Goal: Transaction & Acquisition: Purchase product/service

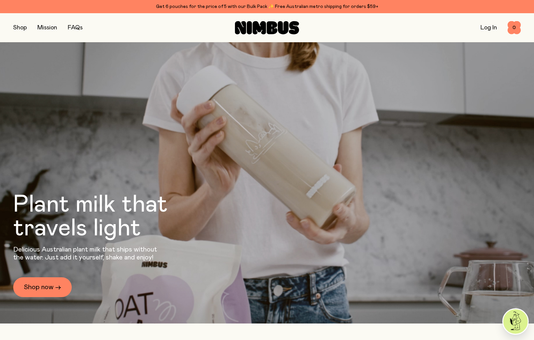
scroll to position [66, 0]
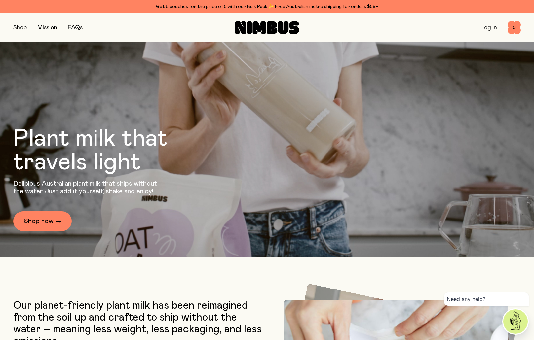
click at [516, 318] on img at bounding box center [515, 322] width 24 height 24
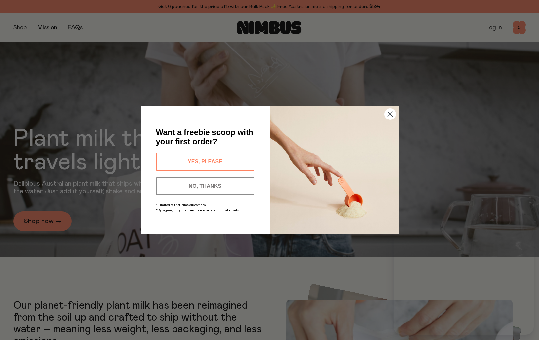
click at [217, 186] on button "NO, THANKS" at bounding box center [205, 186] width 98 height 18
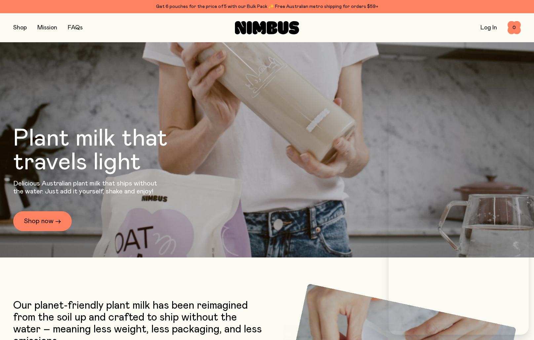
click at [22, 29] on button "button" at bounding box center [20, 27] width 14 height 9
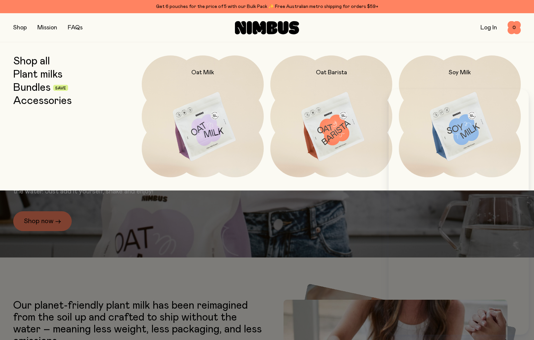
click at [334, 74] on h2 "Oat Barista" at bounding box center [331, 73] width 31 height 8
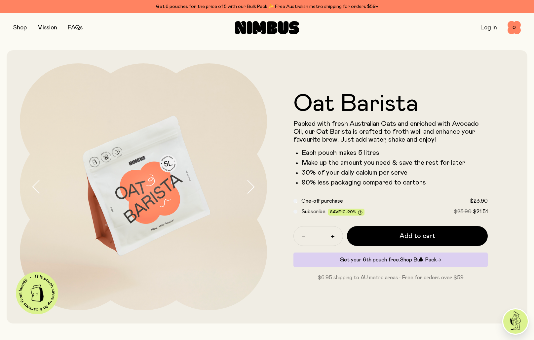
click at [23, 29] on button "button" at bounding box center [20, 27] width 14 height 9
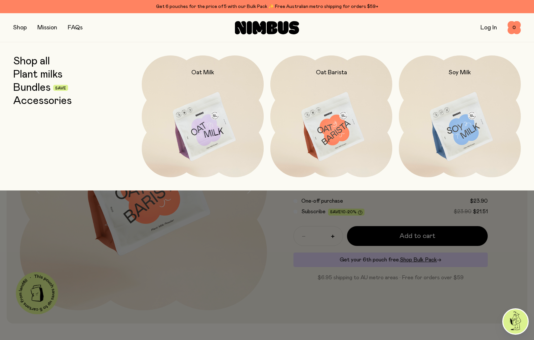
click at [201, 106] on img at bounding box center [203, 127] width 122 height 143
